Goal: Task Accomplishment & Management: Use online tool/utility

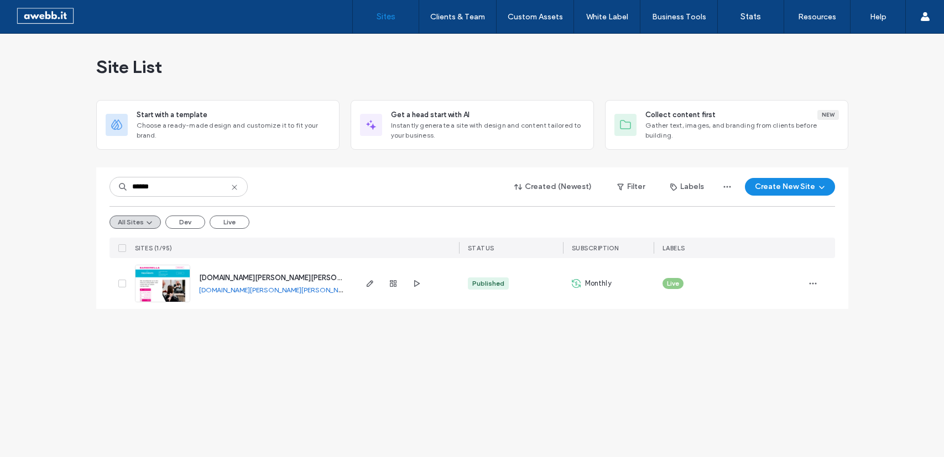
click at [373, 280] on icon "button" at bounding box center [369, 283] width 9 height 9
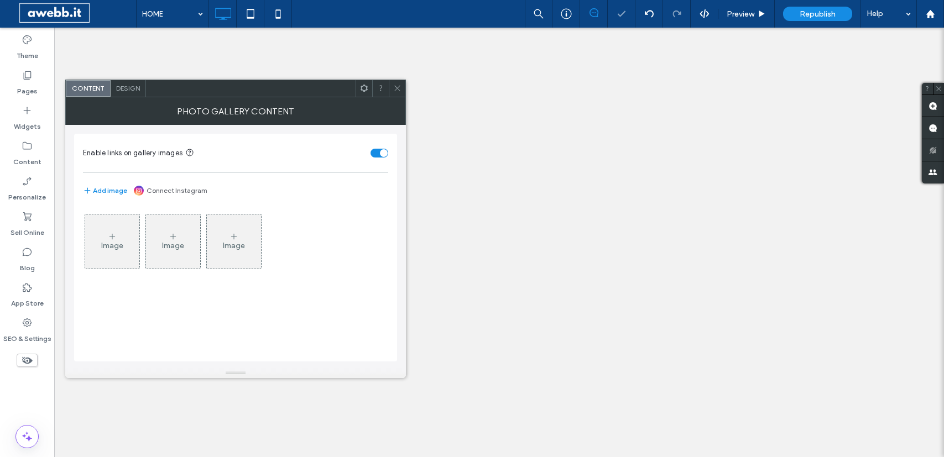
click at [181, 188] on link "Connect Instagram" at bounding box center [176, 191] width 61 height 10
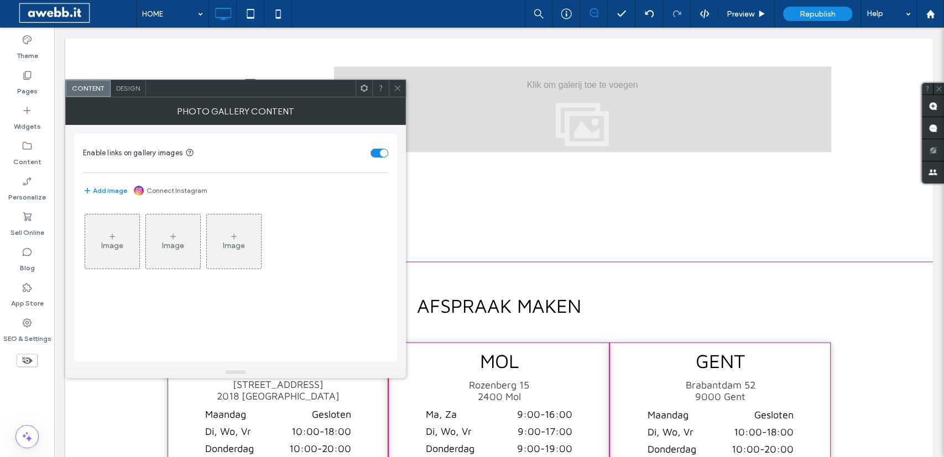
scroll to position [899, 0]
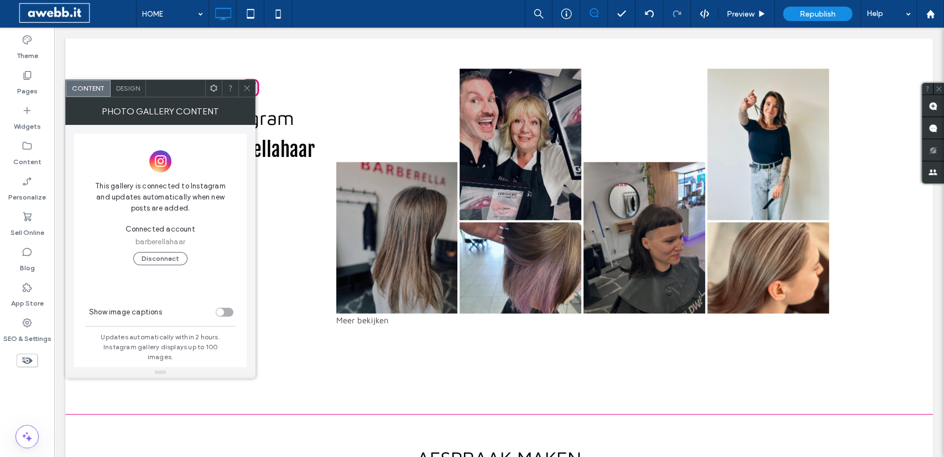
click at [251, 82] on span at bounding box center [247, 88] width 8 height 17
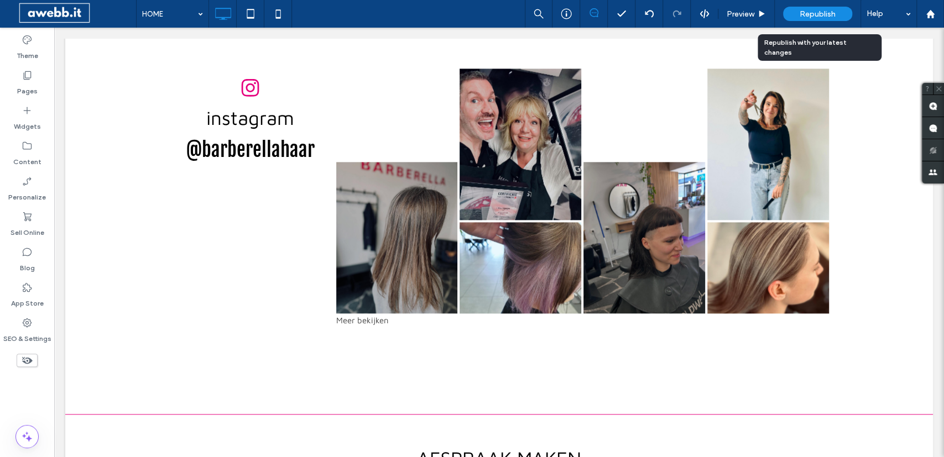
click at [817, 9] on span "Republish" at bounding box center [817, 13] width 36 height 9
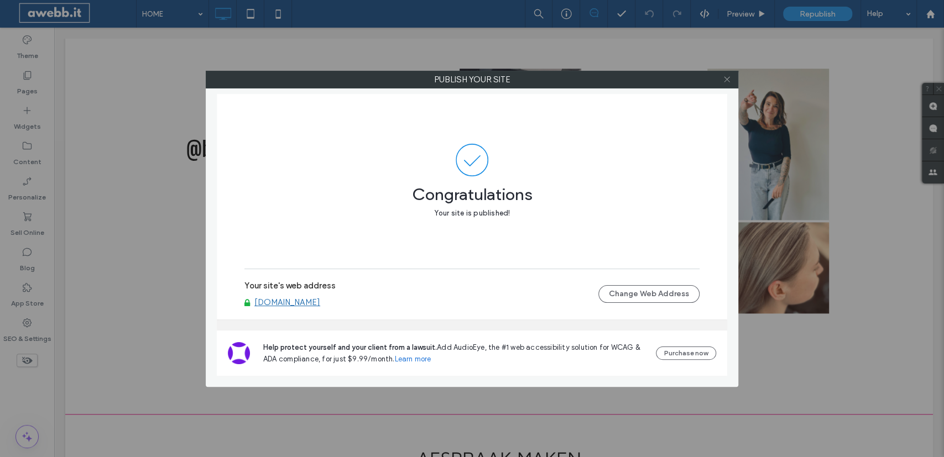
click at [725, 77] on icon at bounding box center [726, 79] width 8 height 8
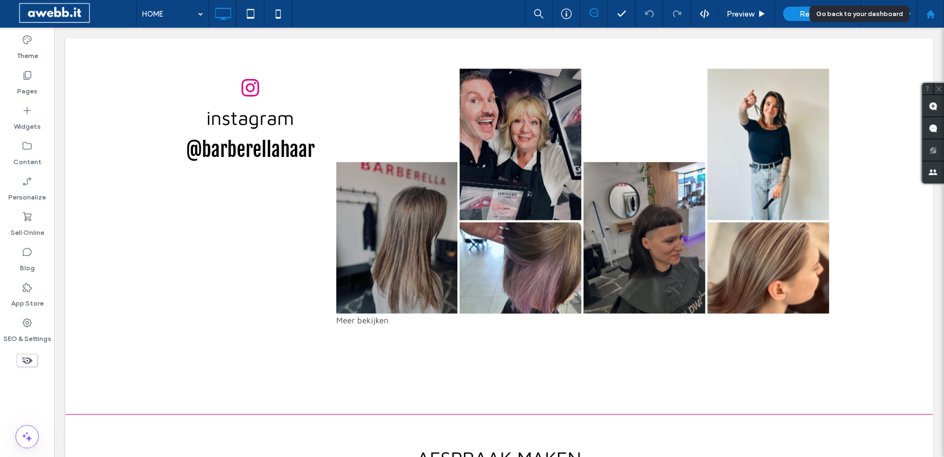
click at [937, 12] on div at bounding box center [929, 13] width 27 height 9
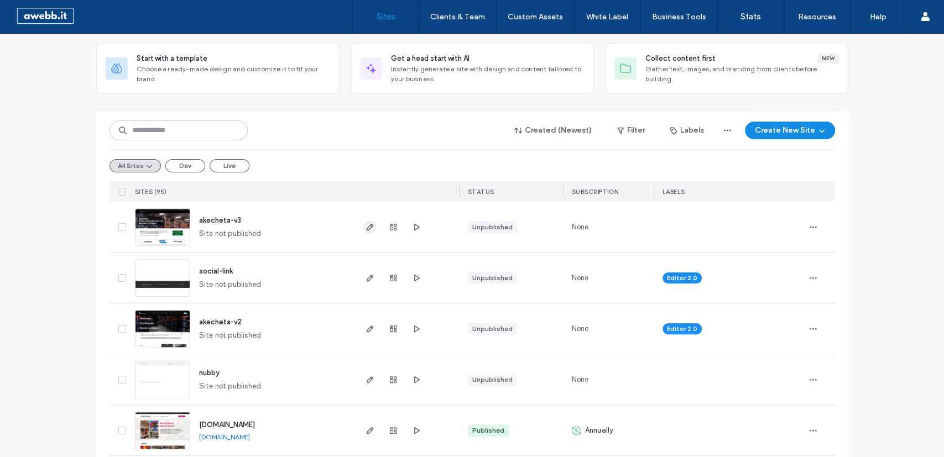
click at [372, 225] on use "button" at bounding box center [369, 227] width 7 height 7
